Goal: Task Accomplishment & Management: Use online tool/utility

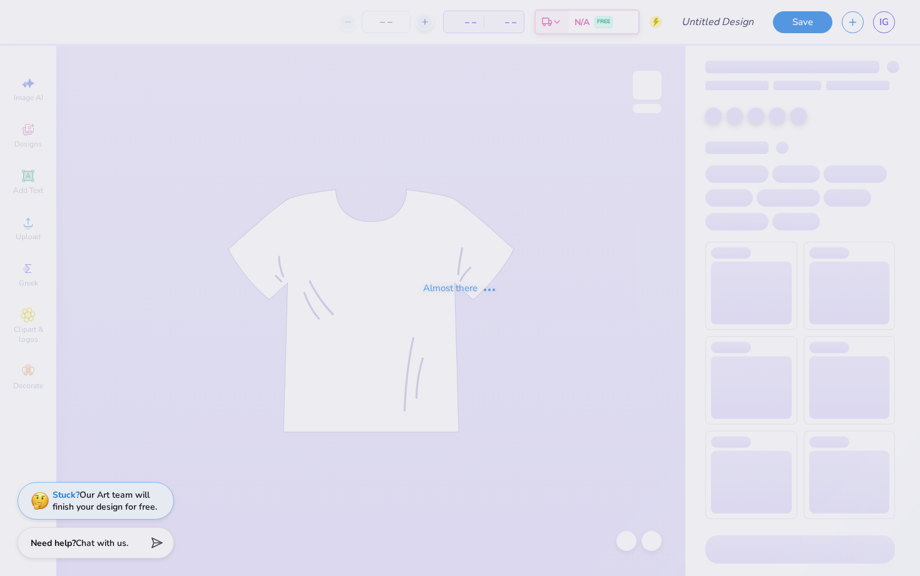
type input "SDT 2025"
type input "50"
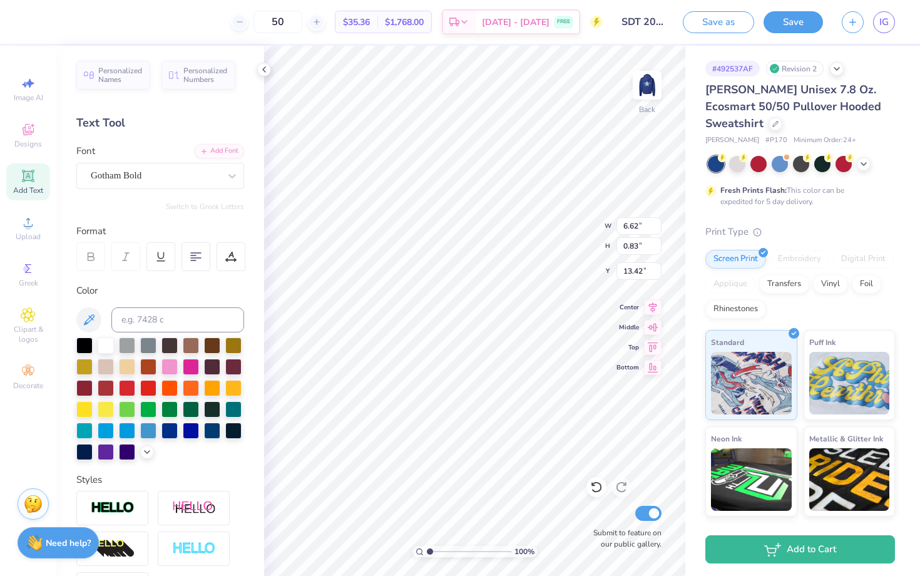
type textarea "S"
type textarea "A"
type textarea "ALUMNI WEEKEND"
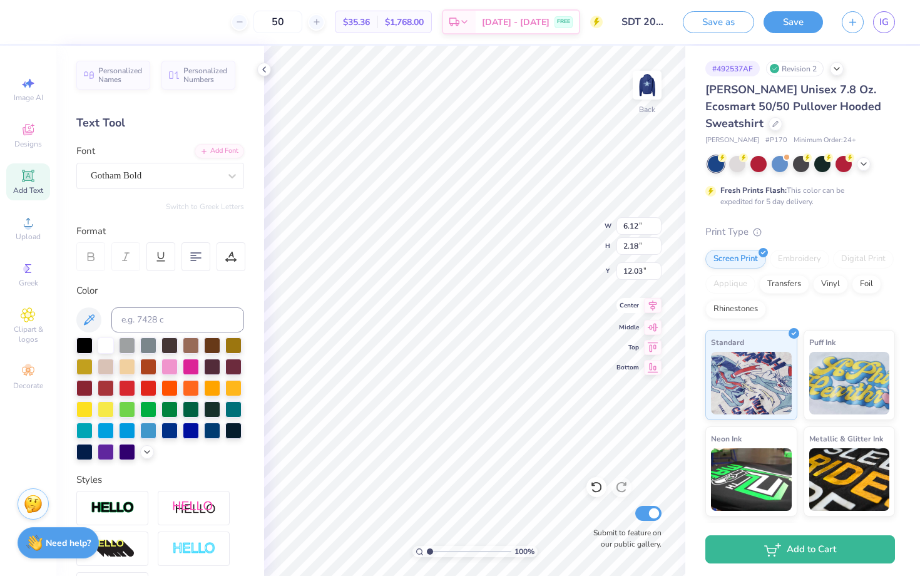
type input "3.66"
type input "1.31"
type input "3.70"
click at [650, 88] on img at bounding box center [647, 85] width 50 height 50
click at [844, 160] on div at bounding box center [844, 163] width 16 height 16
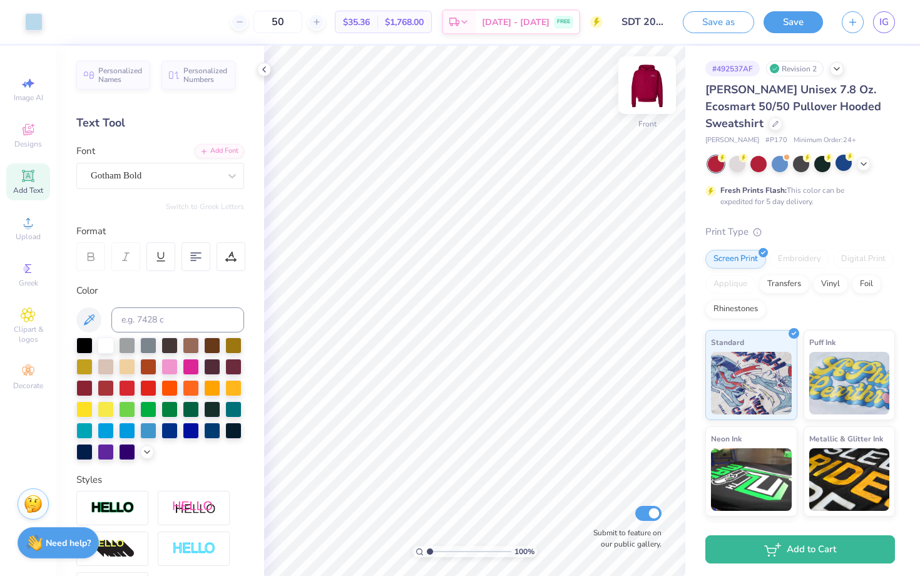
click at [648, 118] on div "Front" at bounding box center [647, 123] width 18 height 11
click at [648, 107] on img at bounding box center [647, 85] width 50 height 50
click at [862, 163] on icon at bounding box center [864, 163] width 10 height 10
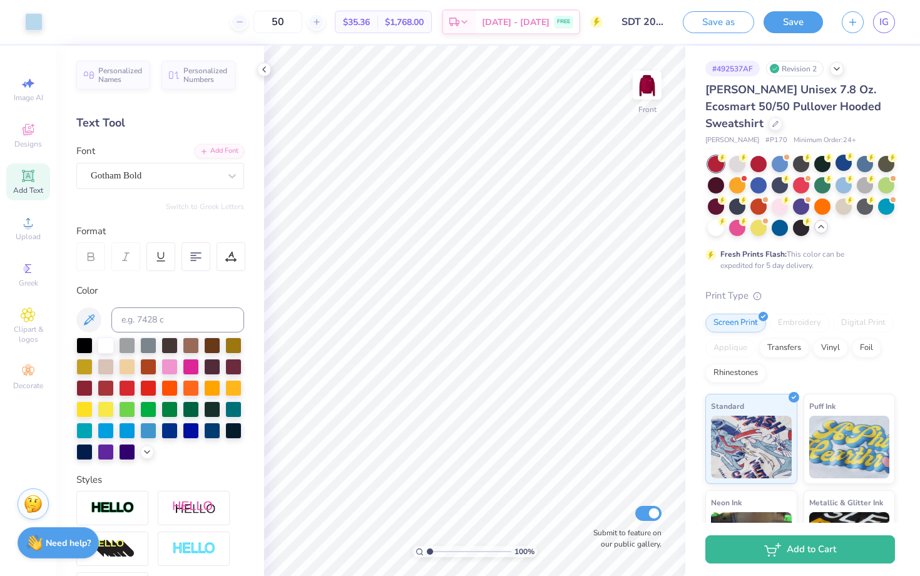
click at [787, 213] on div at bounding box center [801, 196] width 187 height 80
click at [787, 210] on div at bounding box center [780, 205] width 16 height 16
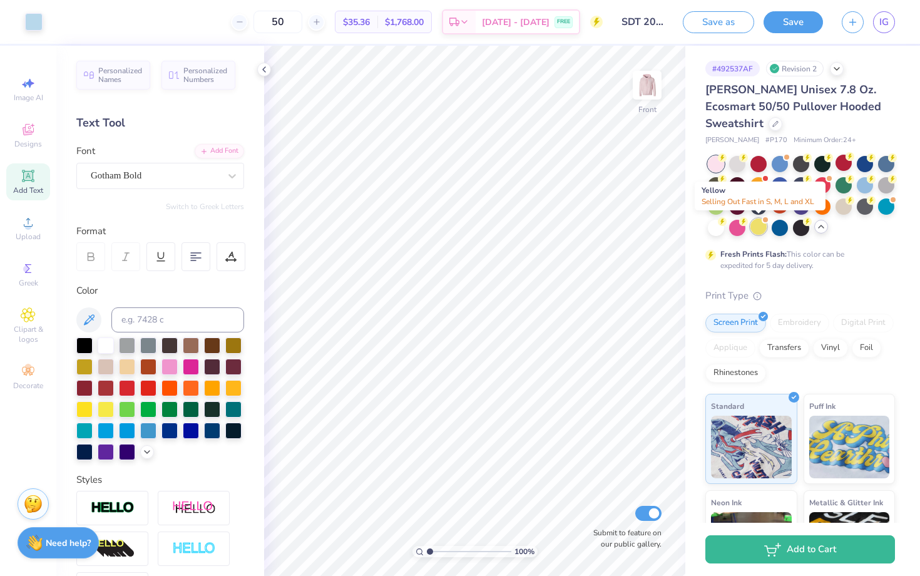
click at [762, 229] on div at bounding box center [758, 226] width 16 height 16
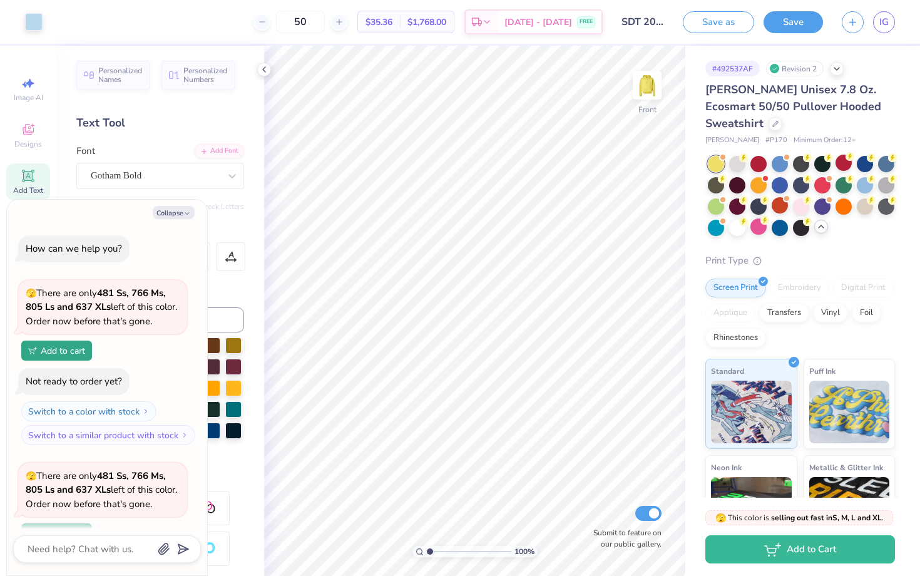
scroll to position [106, 0]
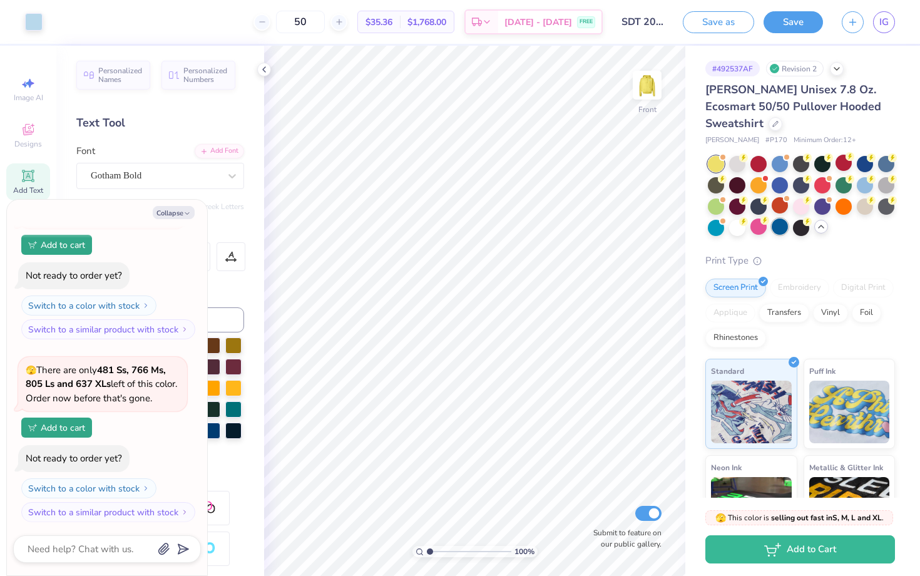
click at [779, 229] on div at bounding box center [780, 226] width 16 height 16
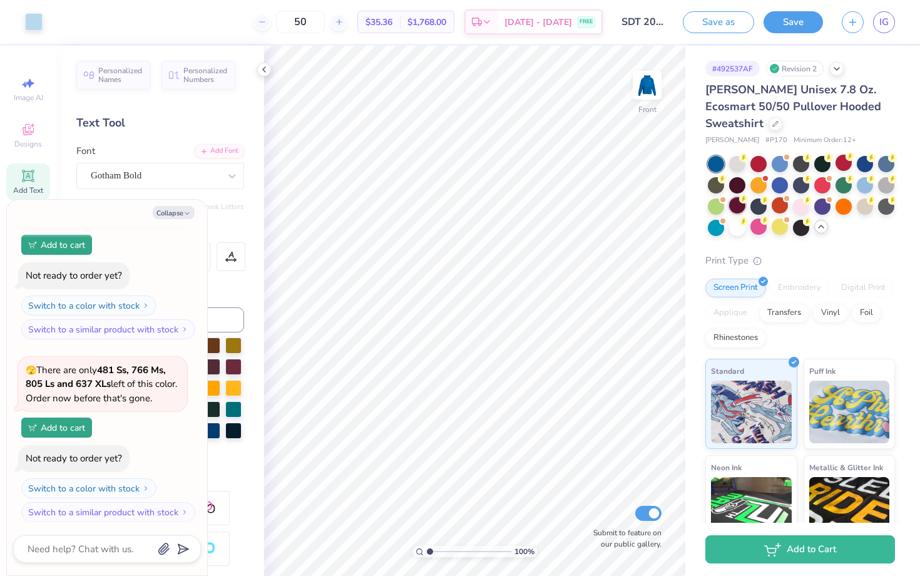
click at [737, 202] on div at bounding box center [737, 205] width 16 height 16
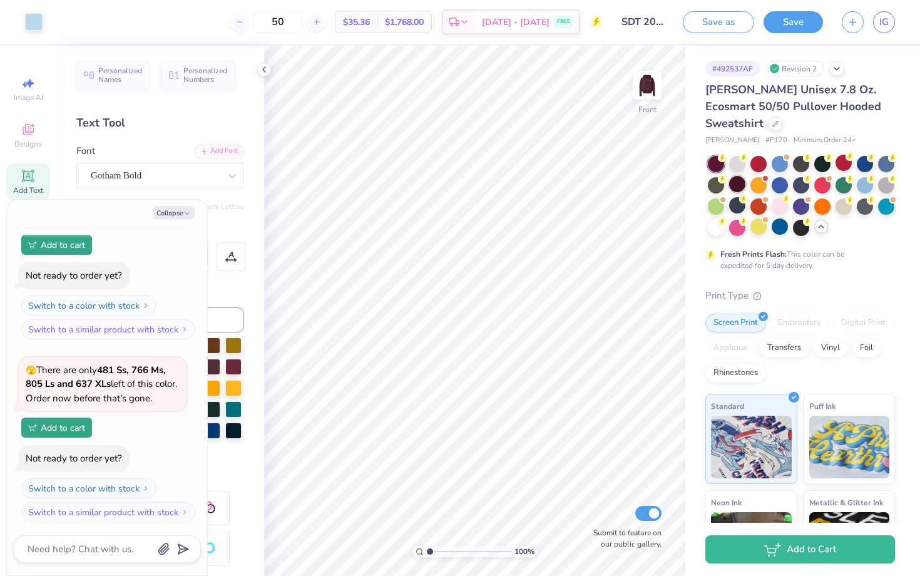
click at [739, 183] on div at bounding box center [737, 184] width 16 height 16
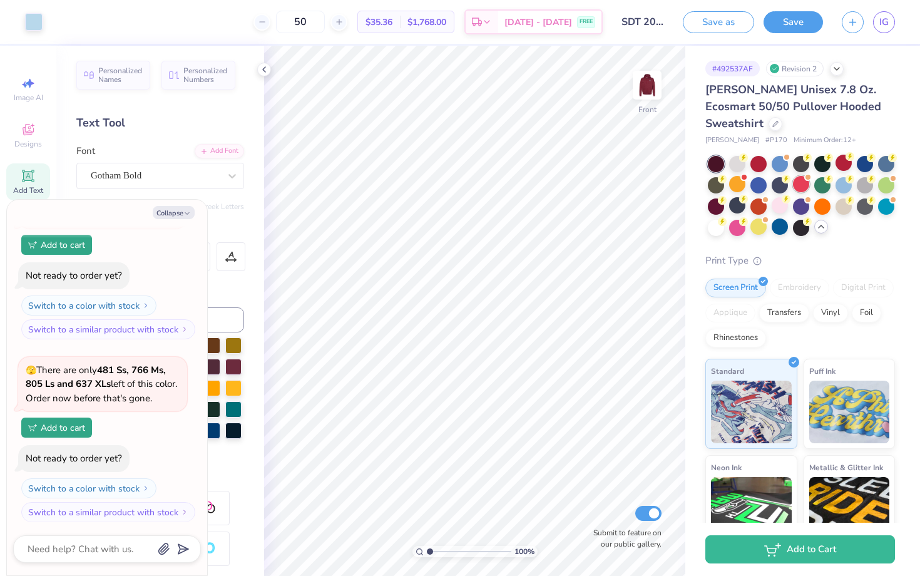
click at [796, 186] on div at bounding box center [801, 184] width 16 height 16
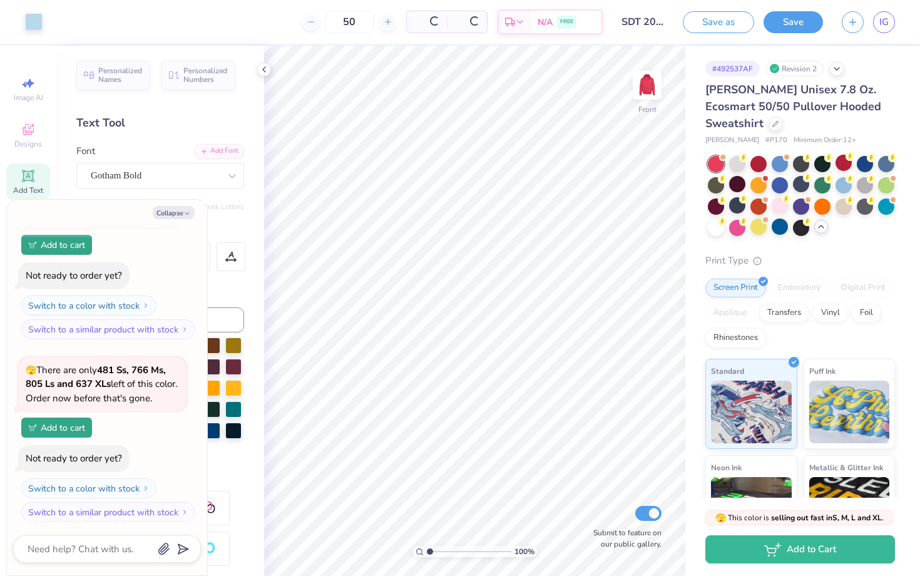
scroll to position [287, 0]
click at [770, 167] on div at bounding box center [801, 196] width 187 height 80
click at [845, 164] on div at bounding box center [844, 163] width 16 height 16
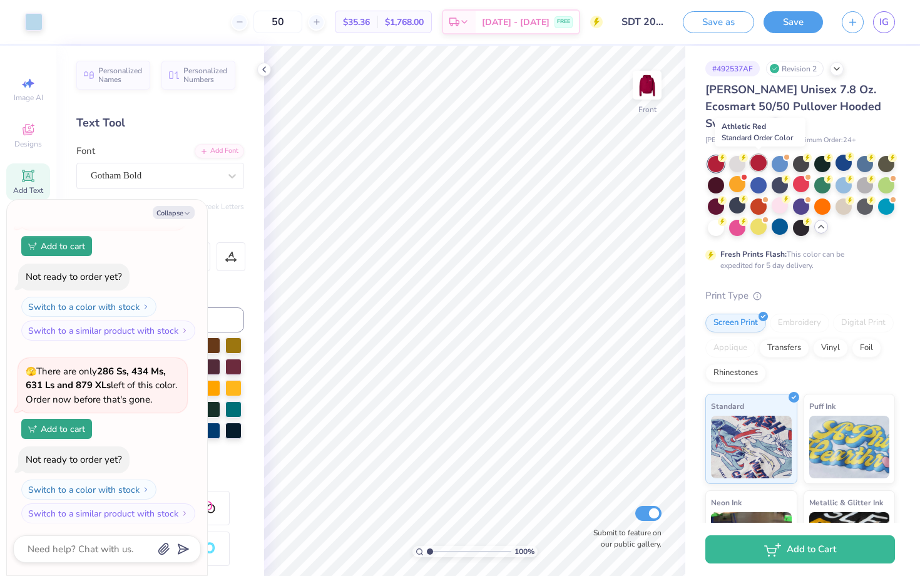
click at [755, 166] on div at bounding box center [758, 163] width 16 height 16
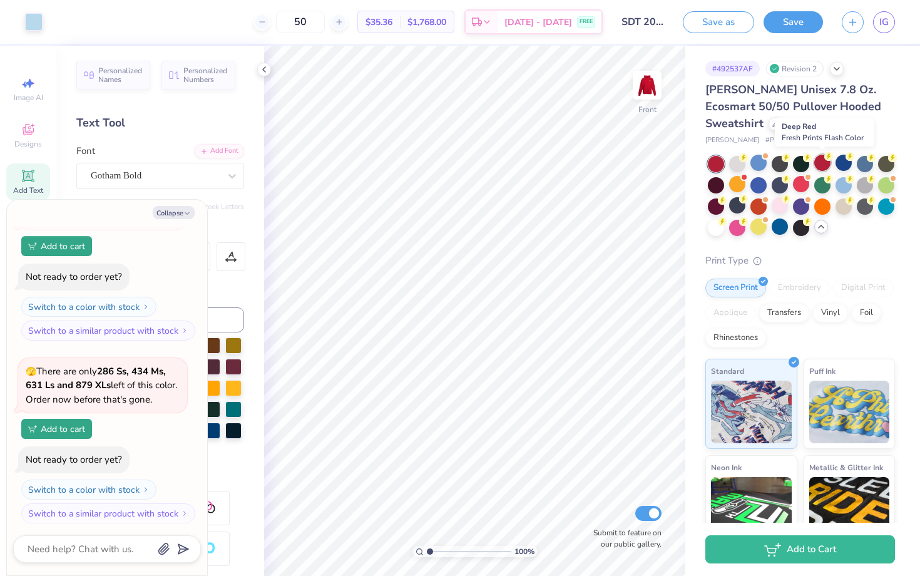
click at [828, 161] on div at bounding box center [822, 163] width 16 height 16
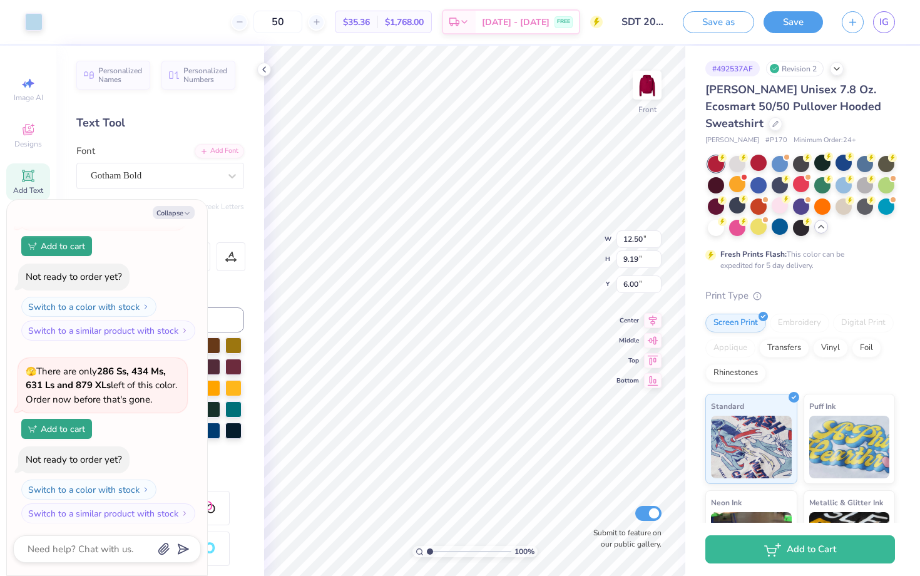
type textarea "x"
type input "6.81"
click at [181, 214] on button "Collapse" at bounding box center [174, 212] width 42 height 13
type textarea "x"
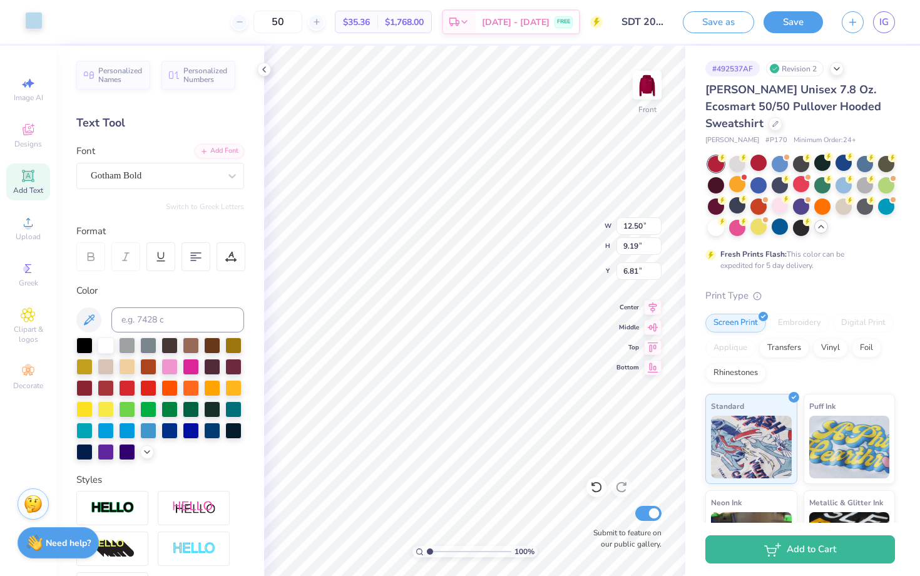
click at [34, 24] on div at bounding box center [34, 21] width 18 height 18
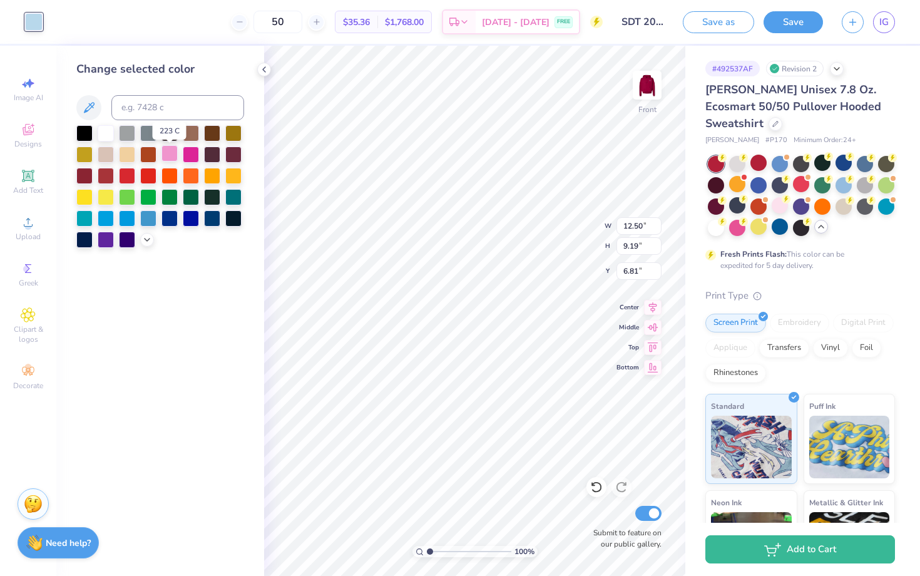
click at [174, 152] on div at bounding box center [169, 153] width 16 height 16
click at [187, 158] on div at bounding box center [191, 153] width 16 height 16
click at [215, 160] on div at bounding box center [212, 153] width 16 height 16
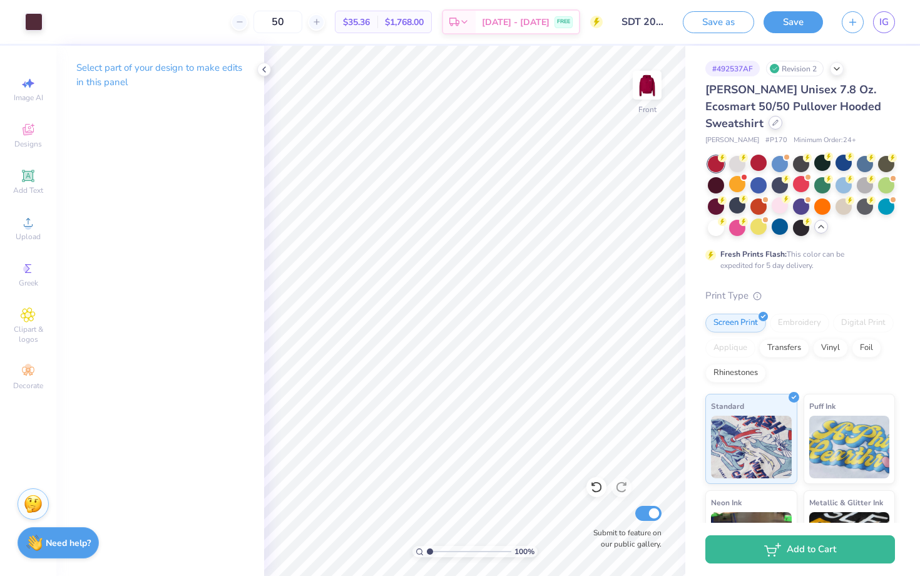
click at [769, 127] on div at bounding box center [776, 123] width 14 height 14
